Goal: Download file/media

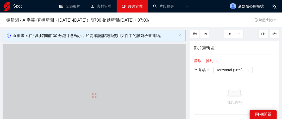
click at [132, 8] on link "影片管理" at bounding box center [132, 6] width 21 height 4
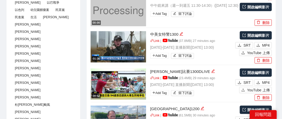
scroll to position [52, 0]
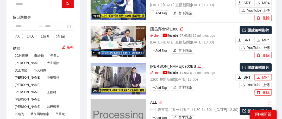
click at [262, 77] on span "MP4" at bounding box center [266, 77] width 8 height 6
click at [269, 41] on span "MP4" at bounding box center [266, 40] width 8 height 6
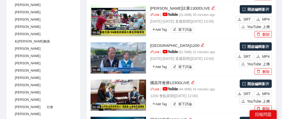
scroll to position [234, 0]
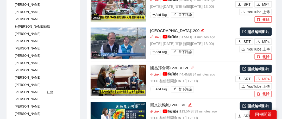
click at [265, 77] on span "MP4" at bounding box center [266, 79] width 8 height 6
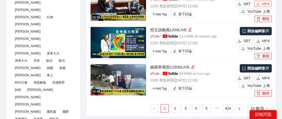
scroll to position [312, 0]
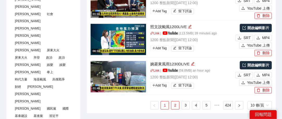
click at [175, 103] on link "2" at bounding box center [175, 105] width 8 height 8
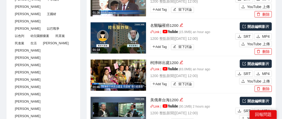
scroll to position [156, 0]
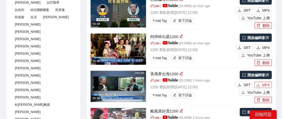
click at [261, 85] on button "MP4" at bounding box center [262, 85] width 17 height 6
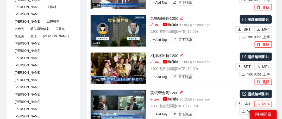
scroll to position [130, 0]
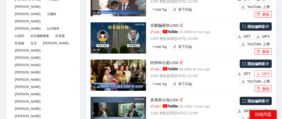
click at [262, 73] on button "MP4" at bounding box center [262, 73] width 17 height 6
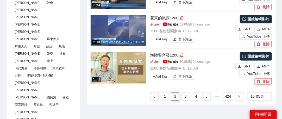
scroll to position [338, 0]
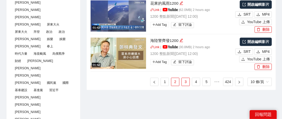
click at [185, 81] on link "3" at bounding box center [185, 82] width 8 height 8
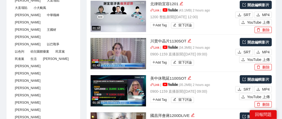
scroll to position [104, 0]
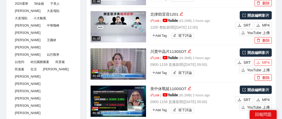
click at [260, 62] on button "MP4" at bounding box center [262, 62] width 17 height 6
click at [264, 97] on span "MP4" at bounding box center [266, 100] width 8 height 6
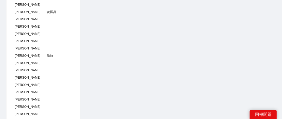
scroll to position [442, 0]
